Goal: Book appointment/travel/reservation

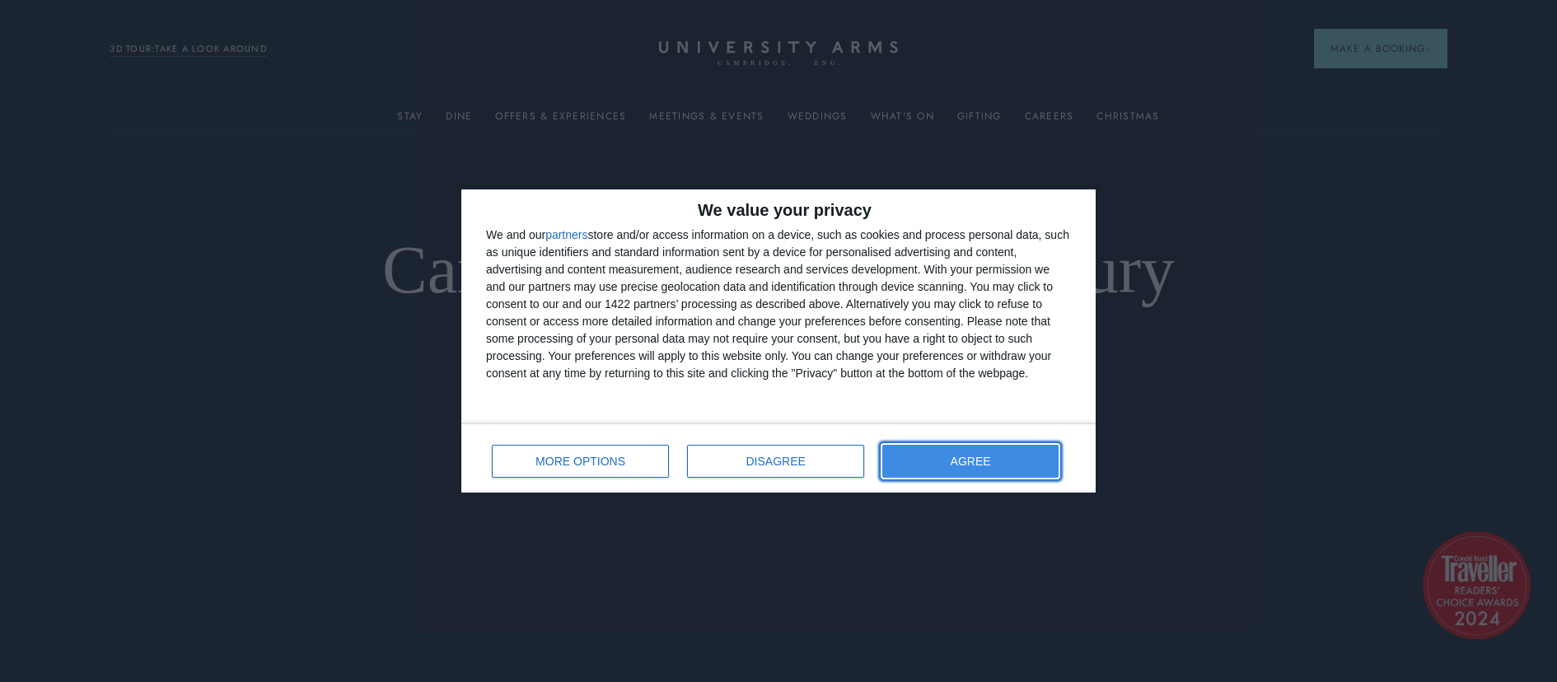
click at [1020, 467] on button "AGREE" at bounding box center [970, 461] width 176 height 33
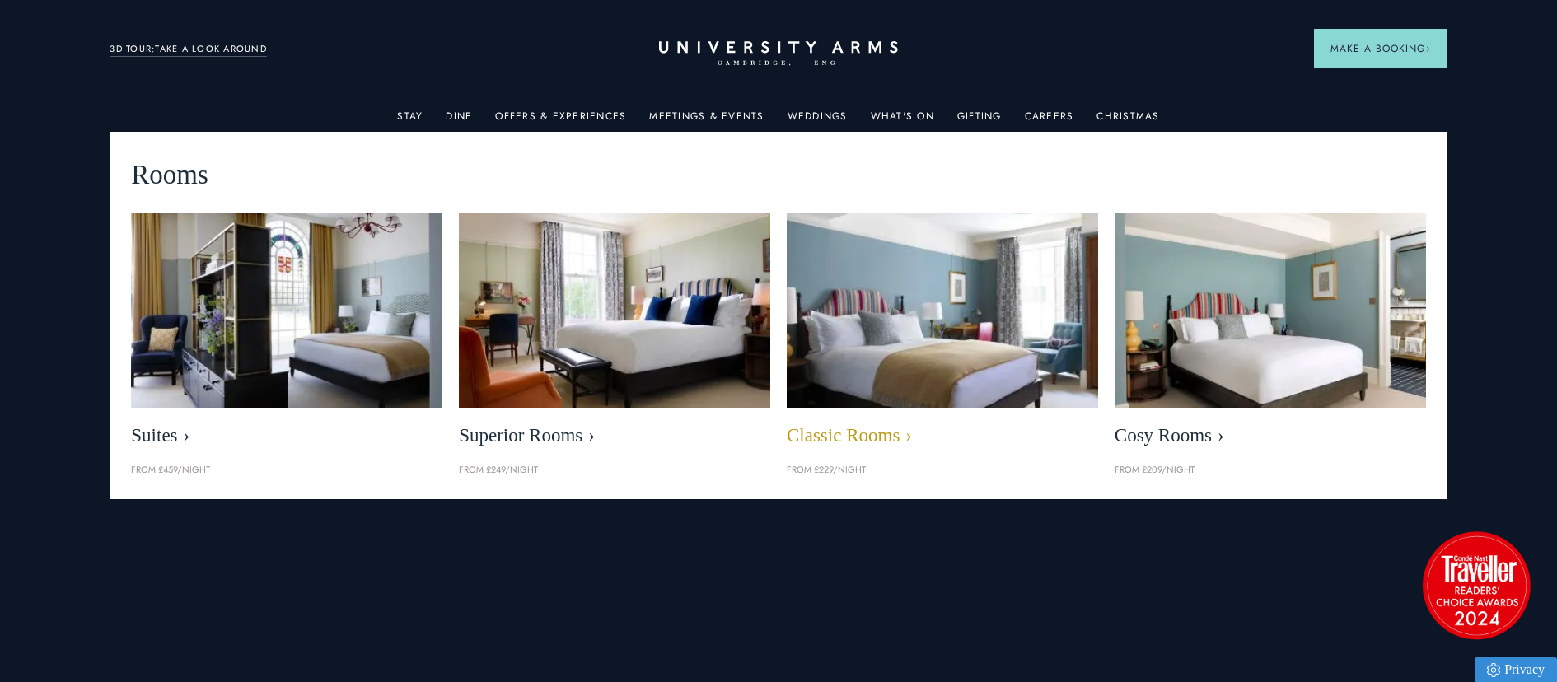
click at [423, 122] on link "Stay" at bounding box center [410, 120] width 26 height 21
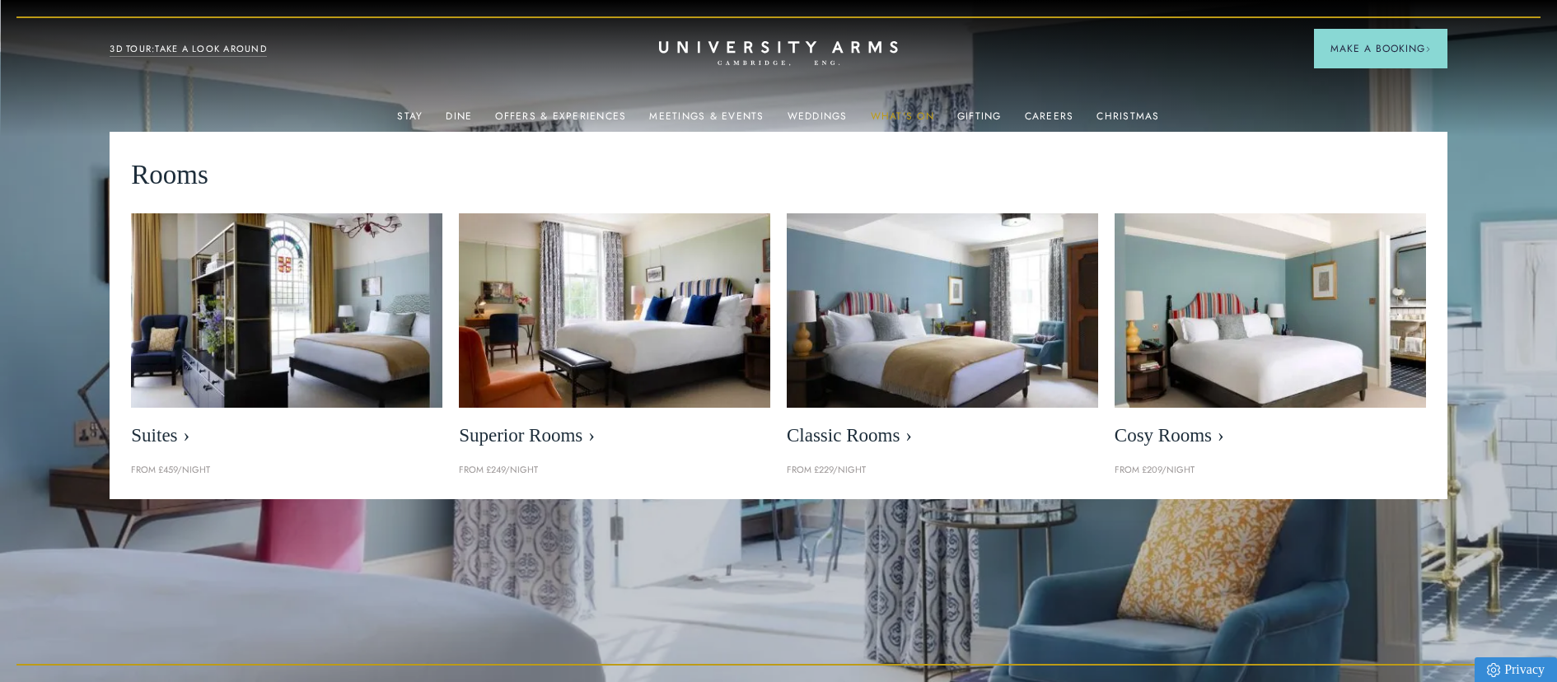
click at [890, 116] on link "What's On" at bounding box center [902, 120] width 63 height 21
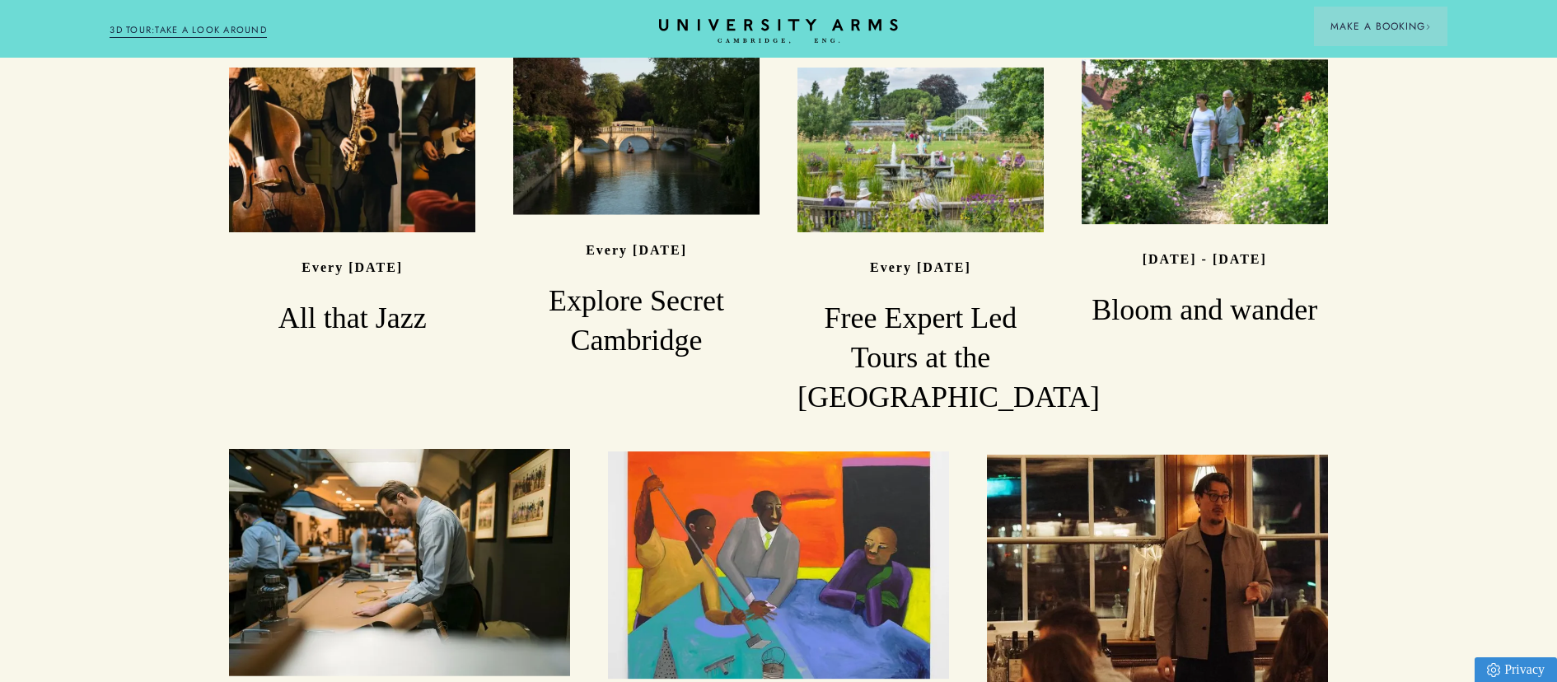
scroll to position [1197, 0]
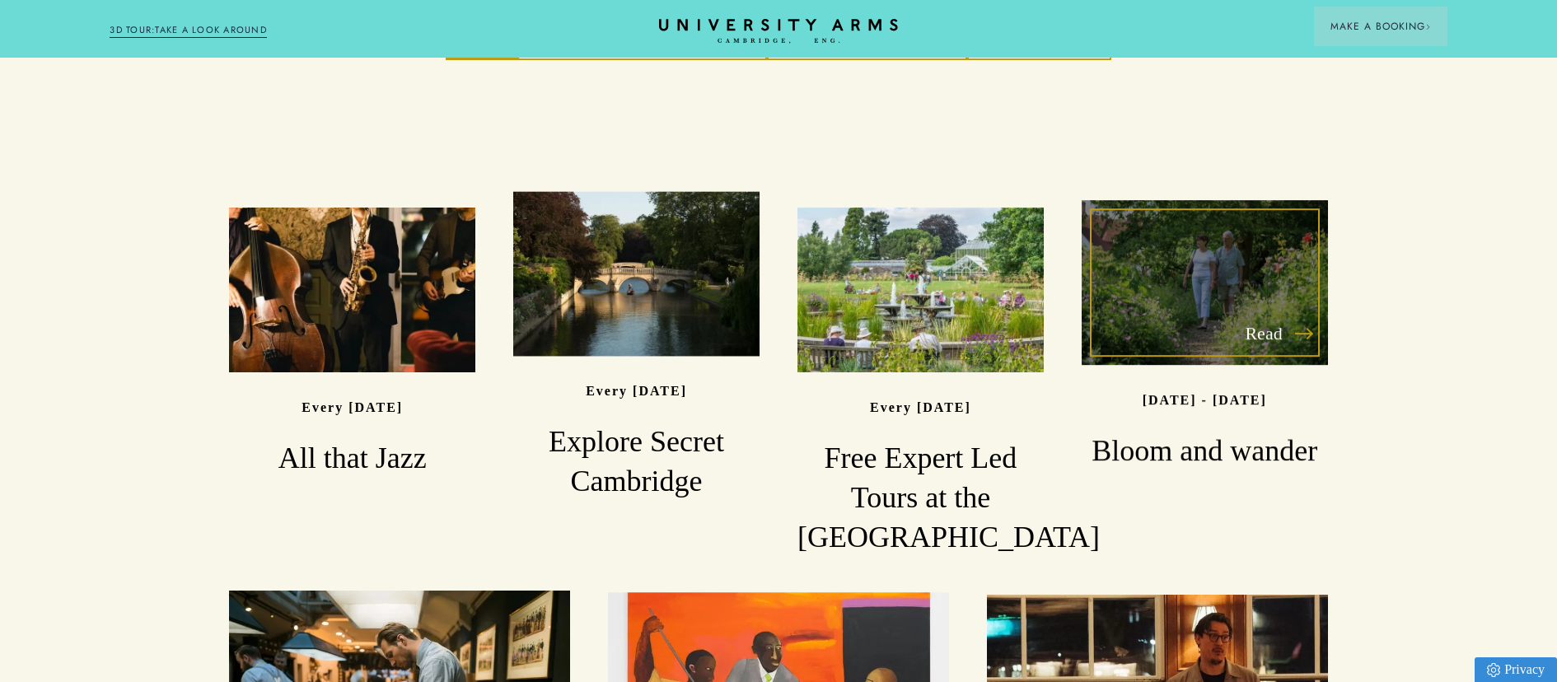
click at [1128, 255] on div "Read" at bounding box center [1204, 283] width 246 height 164
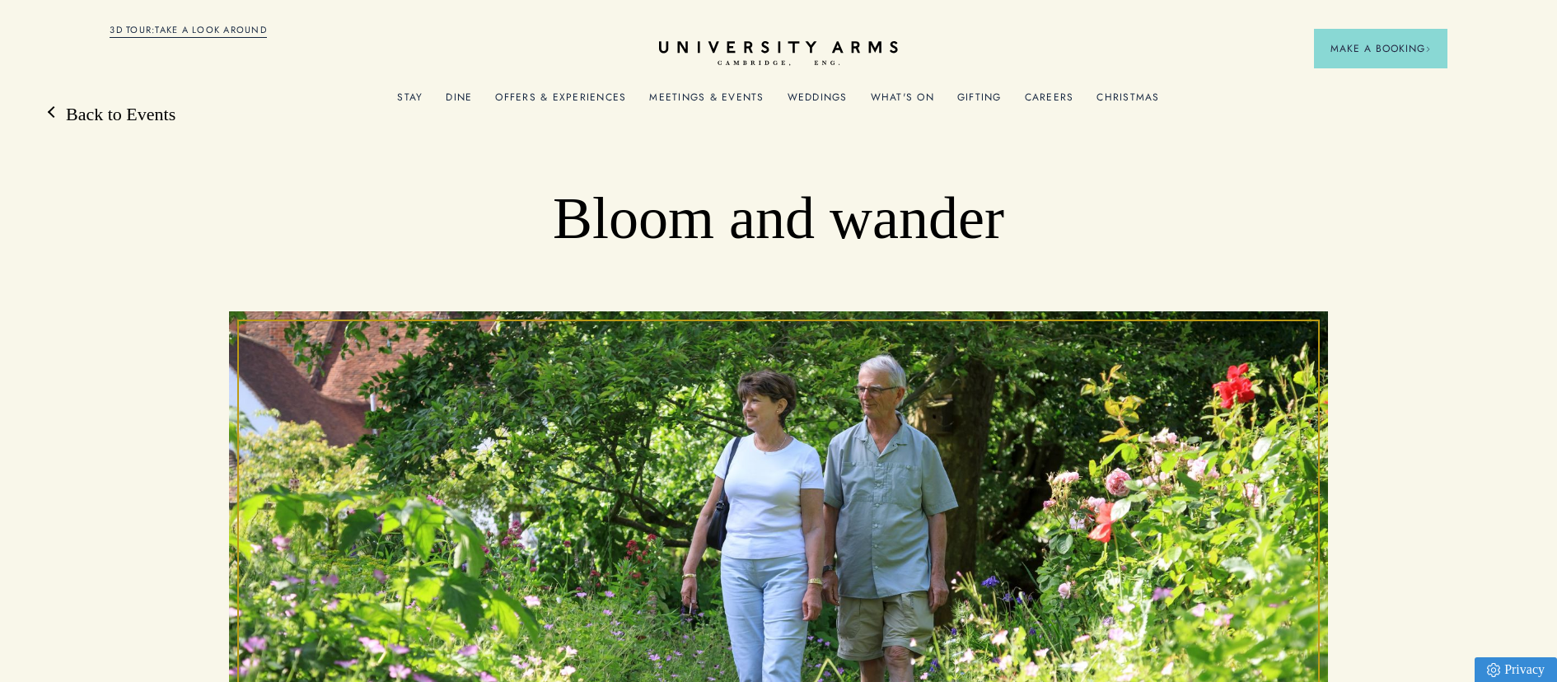
scroll to position [53, 0]
